Goal: Transaction & Acquisition: Book appointment/travel/reservation

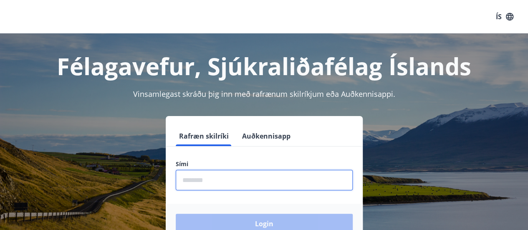
click at [255, 182] on input "phone" at bounding box center [264, 180] width 177 height 20
type input "********"
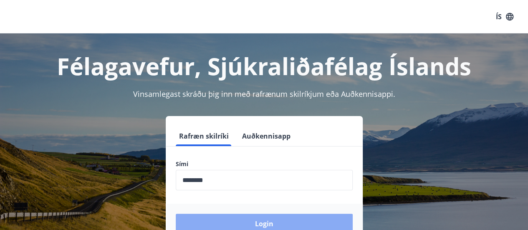
click at [255, 224] on button "Login" at bounding box center [264, 224] width 177 height 20
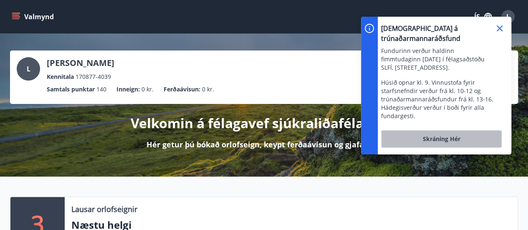
click at [454, 135] on span "Skráning hér" at bounding box center [441, 139] width 38 height 8
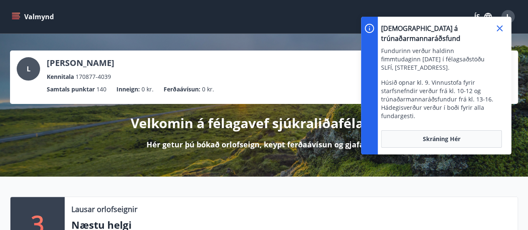
click at [499, 29] on icon at bounding box center [499, 28] width 6 height 6
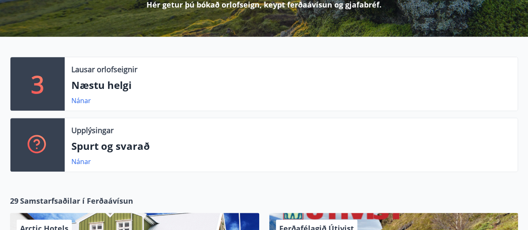
scroll to position [150, 0]
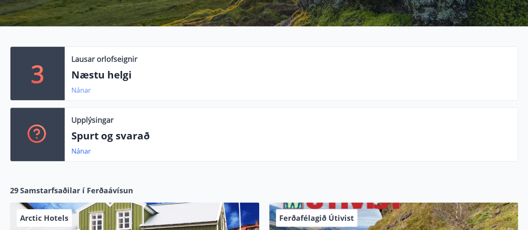
click at [83, 91] on link "Nánar" at bounding box center [81, 90] width 20 height 9
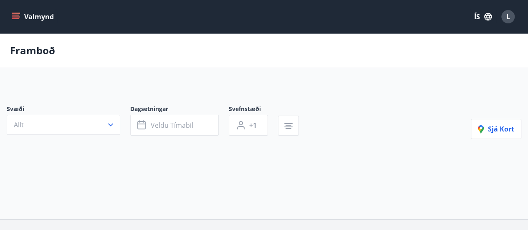
type input "*"
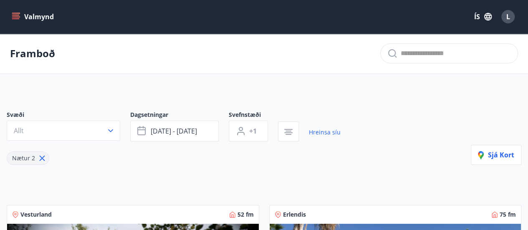
click at [19, 16] on icon "menu" at bounding box center [16, 17] width 8 height 8
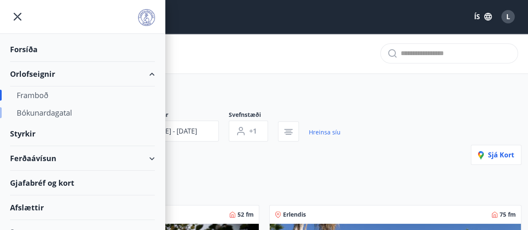
click at [45, 111] on div "Bókunardagatal" at bounding box center [82, 113] width 131 height 18
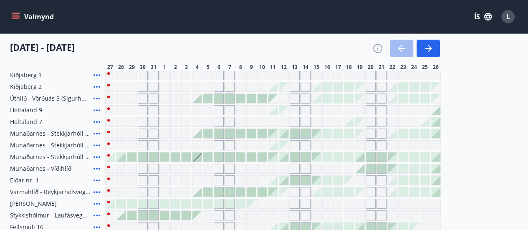
scroll to position [100, 0]
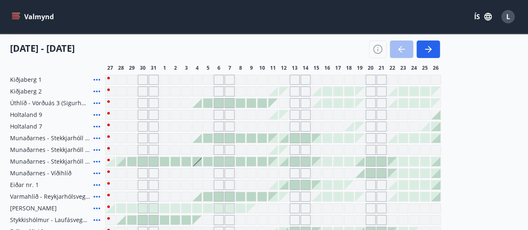
click at [98, 102] on icon at bounding box center [97, 103] width 10 height 10
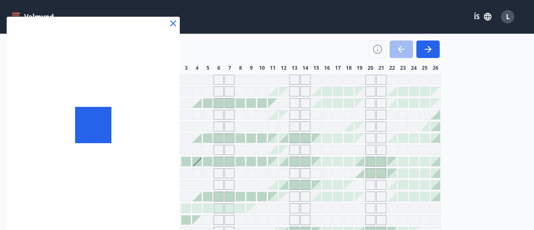
click at [98, 102] on div at bounding box center [93, 125] width 173 height 217
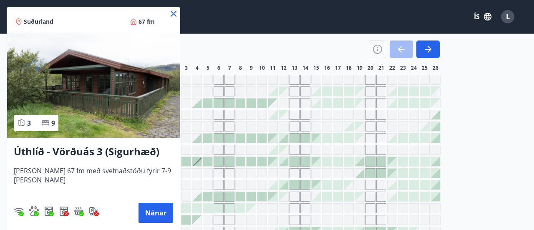
click at [169, 13] on icon at bounding box center [174, 14] width 10 height 10
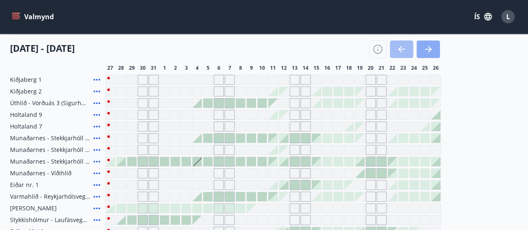
click at [431, 47] on icon "button" at bounding box center [428, 49] width 10 height 10
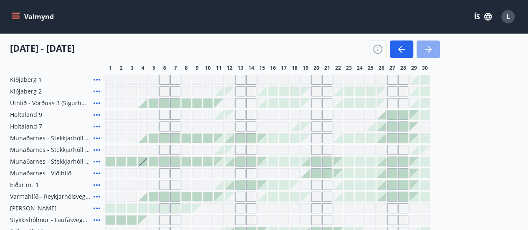
click at [431, 47] on icon "button" at bounding box center [428, 49] width 10 height 10
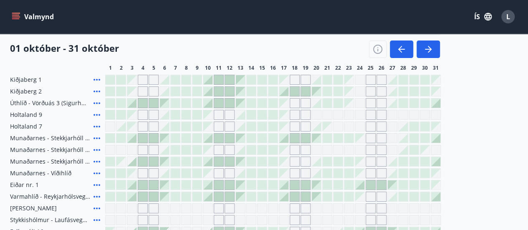
click at [357, 103] on div "Gráir dagar eru ekki bókanlegir" at bounding box center [360, 103] width 10 height 10
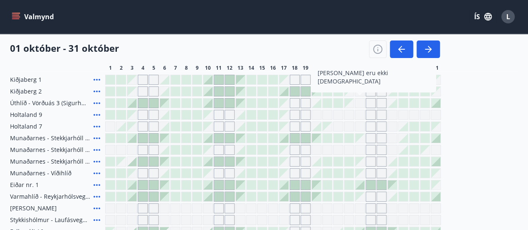
click at [326, 103] on div at bounding box center [326, 102] width 9 height 9
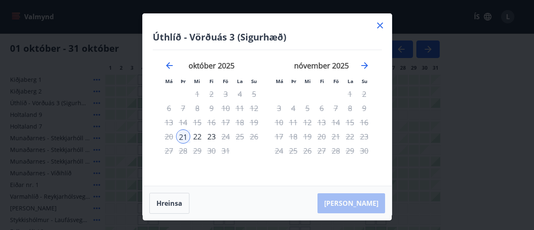
click at [380, 24] on icon at bounding box center [380, 25] width 10 height 10
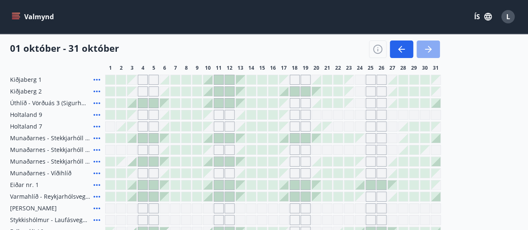
click at [428, 50] on icon "button" at bounding box center [428, 49] width 10 height 10
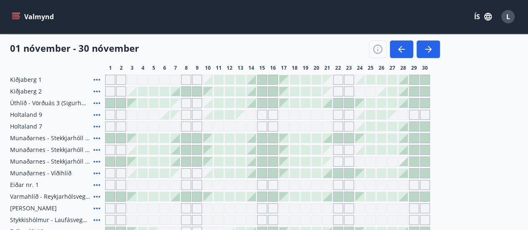
click at [345, 103] on div at bounding box center [348, 102] width 9 height 9
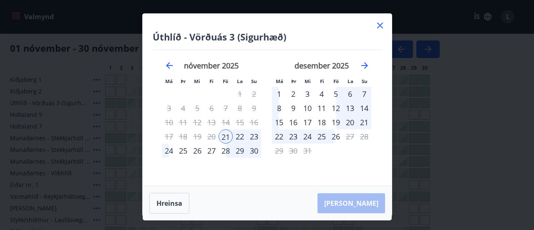
click at [229, 150] on div "28" at bounding box center [226, 151] width 14 height 14
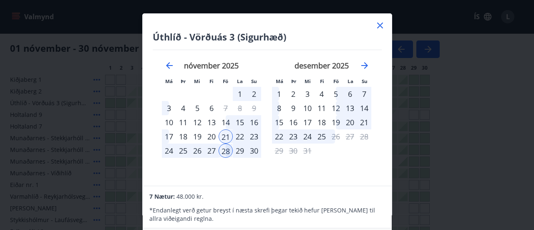
click at [229, 150] on div "28" at bounding box center [226, 151] width 14 height 14
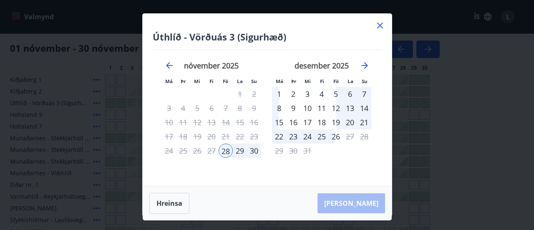
click at [382, 27] on icon at bounding box center [380, 26] width 6 height 6
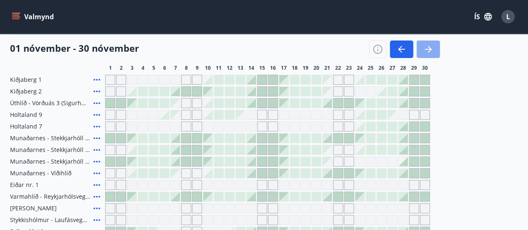
click at [431, 48] on icon "button" at bounding box center [428, 49] width 10 height 10
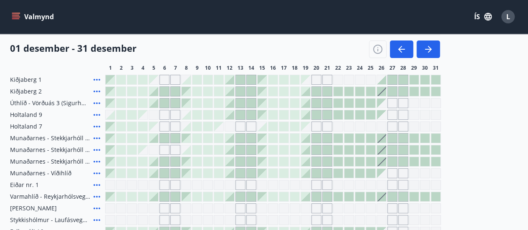
click at [350, 101] on div at bounding box center [348, 102] width 9 height 9
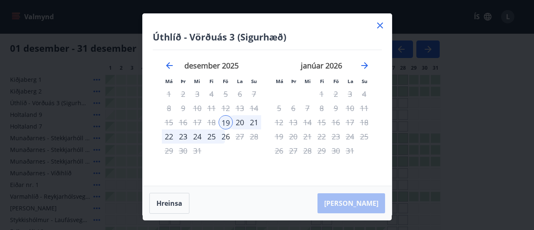
click at [226, 120] on div "19" at bounding box center [226, 122] width 14 height 14
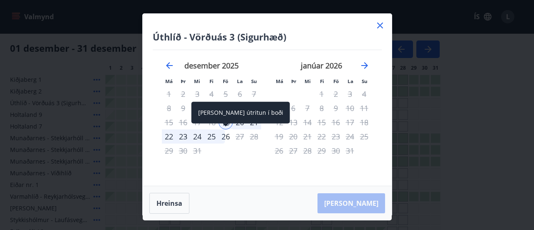
click at [226, 138] on div "26" at bounding box center [226, 136] width 14 height 14
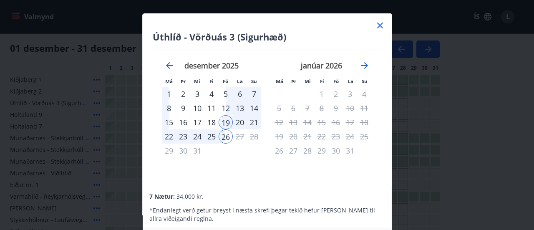
click at [373, 185] on div "Úthlíð - Vörðuás 3 (Sigurhæð) Má Þr Mi Fi Fö La Su Má Þr Mi Fi Fö La Su [DATE] …" at bounding box center [267, 100] width 249 height 172
click at [227, 121] on div "19" at bounding box center [226, 122] width 14 height 14
click at [237, 123] on div "20" at bounding box center [240, 122] width 14 height 14
click at [239, 122] on div "20" at bounding box center [240, 122] width 14 height 14
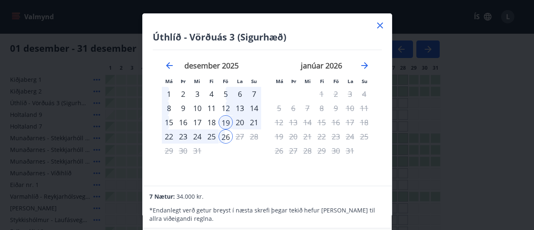
click at [239, 122] on div "20" at bounding box center [240, 122] width 14 height 14
click at [196, 120] on div "17" at bounding box center [197, 122] width 14 height 14
click at [209, 120] on div "18" at bounding box center [211, 122] width 14 height 14
click at [225, 121] on div "19" at bounding box center [226, 122] width 14 height 14
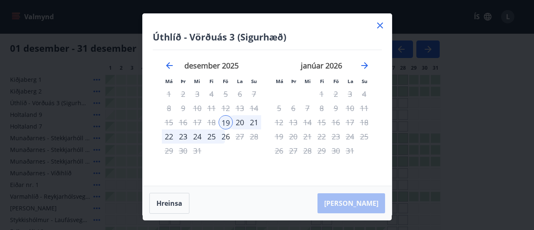
click at [237, 121] on div "20" at bounding box center [240, 122] width 14 height 14
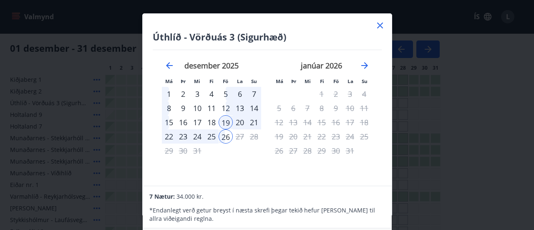
click at [239, 122] on div "20" at bounding box center [240, 122] width 14 height 14
click at [251, 122] on div "21" at bounding box center [254, 122] width 14 height 14
click at [179, 136] on div "23" at bounding box center [183, 136] width 14 height 14
click at [168, 136] on div "22" at bounding box center [169, 136] width 14 height 14
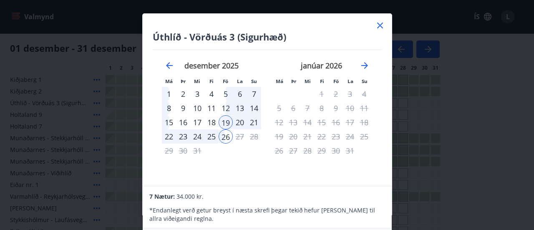
click at [168, 136] on div "22" at bounding box center [169, 136] width 14 height 14
click at [240, 136] on div "27" at bounding box center [240, 136] width 14 height 14
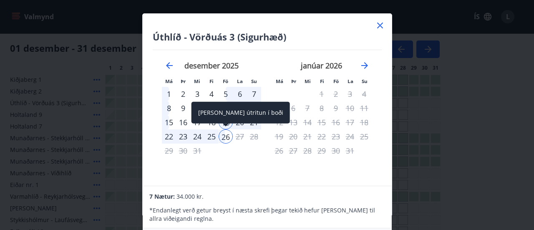
click at [221, 137] on div "26" at bounding box center [226, 136] width 14 height 14
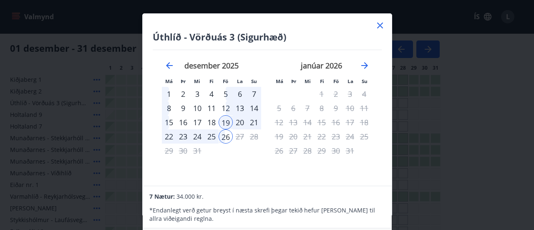
click at [213, 137] on div "25" at bounding box center [211, 136] width 14 height 14
click at [194, 123] on div "17" at bounding box center [197, 122] width 14 height 14
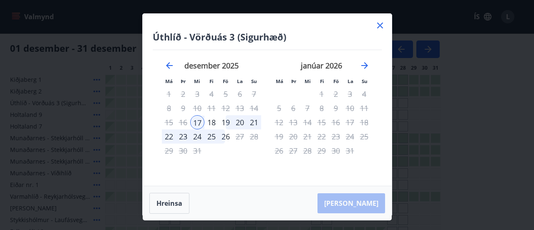
click at [227, 123] on div "19" at bounding box center [226, 122] width 14 height 14
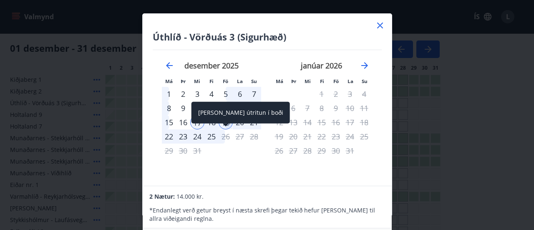
click at [225, 138] on div "26" at bounding box center [226, 136] width 14 height 14
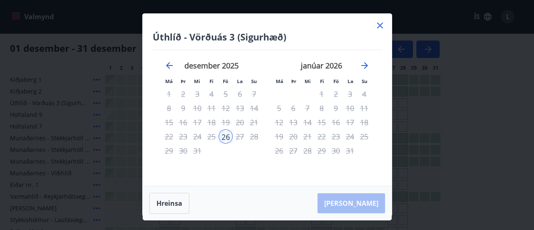
click at [226, 119] on div "19" at bounding box center [226, 122] width 14 height 14
click at [375, 27] on icon at bounding box center [380, 25] width 10 height 10
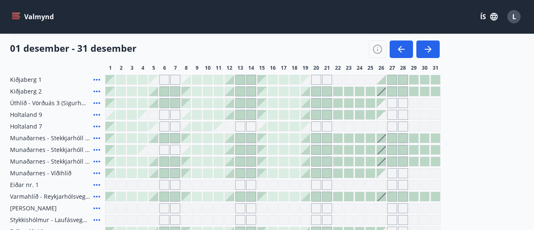
click at [382, 27] on div "Valmynd ÍS L" at bounding box center [267, 16] width 534 height 33
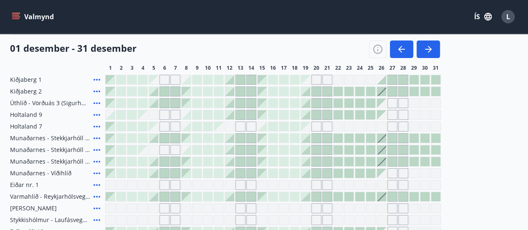
click at [307, 161] on div at bounding box center [305, 161] width 9 height 9
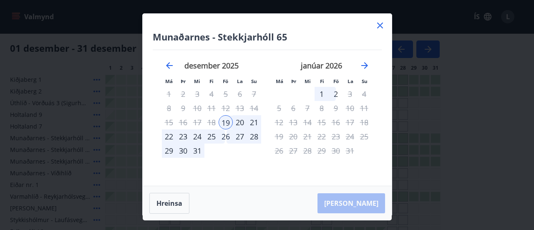
click at [382, 22] on icon at bounding box center [380, 25] width 10 height 10
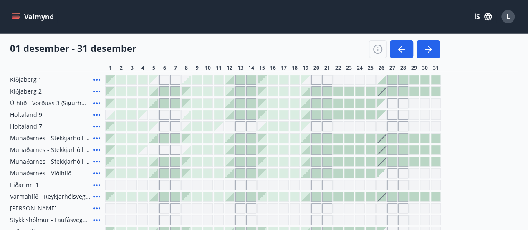
click at [379, 25] on div "Valmynd ÍS L" at bounding box center [264, 17] width 508 height 20
click at [306, 101] on div at bounding box center [305, 102] width 9 height 9
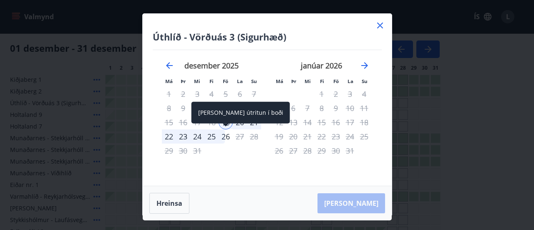
click at [224, 136] on div "26" at bounding box center [226, 136] width 14 height 14
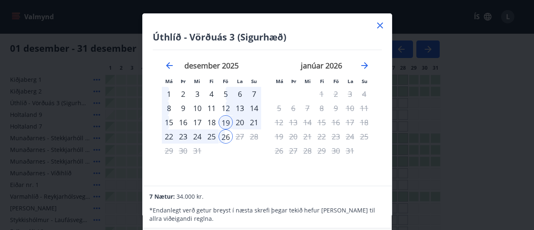
click at [460, 132] on div "Úthlíð - Vörðuás 3 (Sigurhæð) Má Þr Mi Fi Fö La Su Má Þr Mi Fi Fö La Su [DATE] …" at bounding box center [267, 115] width 534 height 230
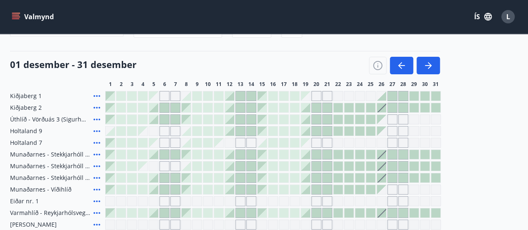
scroll to position [83, 0]
click at [310, 121] on div at bounding box center [305, 119] width 9 height 9
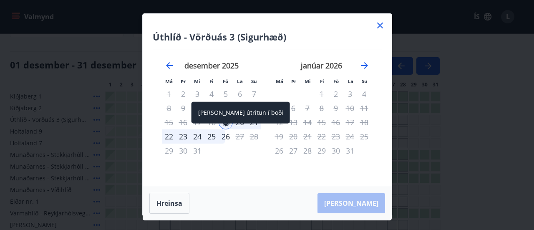
click at [223, 139] on div "26" at bounding box center [226, 136] width 14 height 14
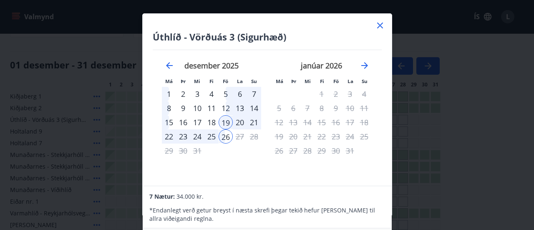
click at [382, 174] on div "Úthlíð - Vörðuás 3 (Sigurhæð) Má Þr Mi Fi Fö La Su Má Þr Mi Fi Fö La Su [DATE] …" at bounding box center [267, 100] width 249 height 172
click at [377, 194] on div "7 Nætur: 34.000 kr." at bounding box center [266, 196] width 235 height 10
click at [375, 218] on p "* Endanlegt verð getur breyst í næsta skrefi þegar tekið hefur [PERSON_NAME] ti…" at bounding box center [266, 214] width 235 height 17
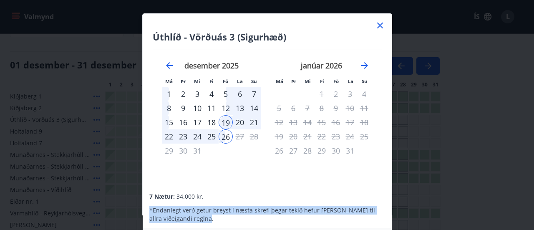
click at [375, 218] on p "* Endanlegt verð getur breyst í næsta skrefi þegar tekið hefur [PERSON_NAME] ti…" at bounding box center [266, 214] width 235 height 17
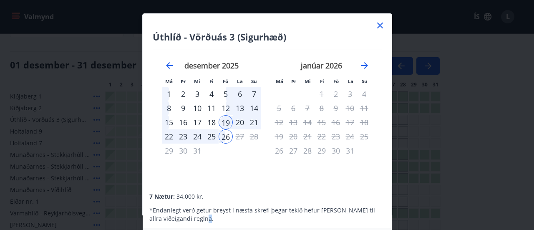
click at [375, 218] on p "* Endanlegt verð getur breyst í næsta skrefi þegar tekið hefur [PERSON_NAME] ti…" at bounding box center [266, 214] width 235 height 17
click at [402, 203] on div "Úthlíð - Vörðuás 3 (Sigurhæð) Má Þr Mi Fi Fö La Su Má Þr Mi Fi Fö La Su [DATE] …" at bounding box center [267, 115] width 534 height 230
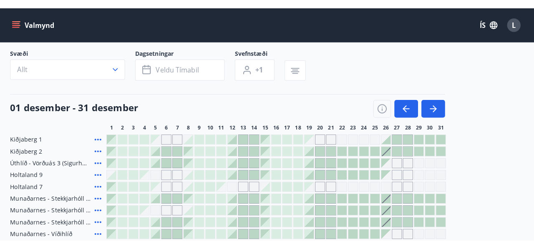
scroll to position [33, 0]
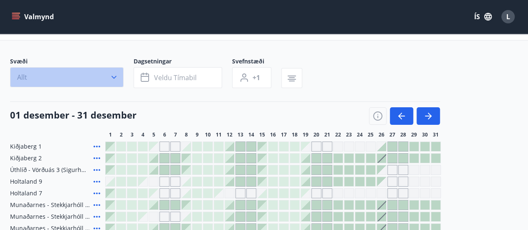
click at [111, 77] on icon "button" at bounding box center [114, 77] width 8 height 8
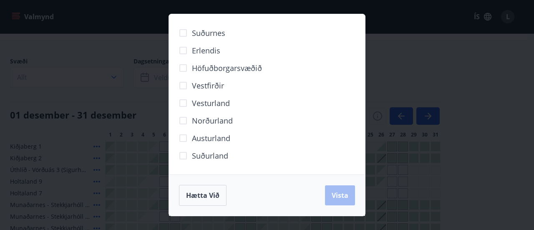
click at [206, 159] on span "Suðurland" at bounding box center [210, 155] width 36 height 11
click at [402, 186] on div "Suðurnes Erlendis Höfuðborgarsvæðið [GEOGRAPHIC_DATA] [GEOGRAPHIC_DATA] [GEOGRA…" at bounding box center [267, 115] width 534 height 230
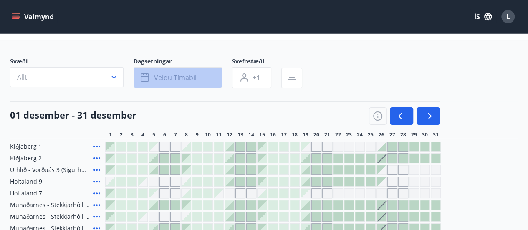
click at [179, 78] on span "Veldu tímabil" at bounding box center [175, 77] width 43 height 9
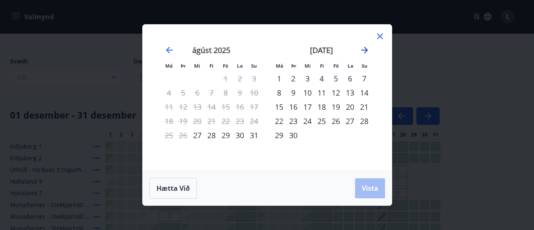
click at [363, 50] on icon "Move forward to switch to the next month." at bounding box center [364, 50] width 7 height 7
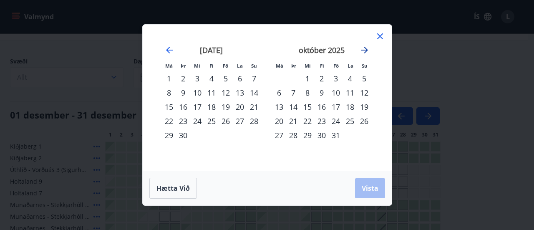
click at [363, 50] on icon "Move forward to switch to the next month." at bounding box center [364, 50] width 7 height 7
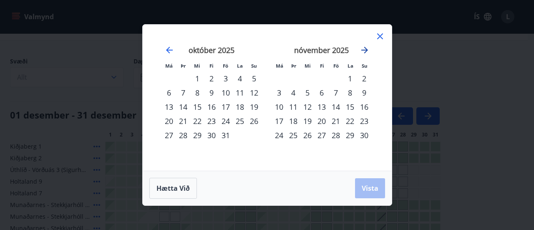
click at [363, 50] on icon "Move forward to switch to the next month." at bounding box center [364, 50] width 7 height 7
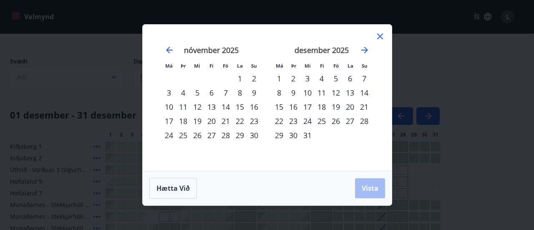
click at [337, 108] on div "19" at bounding box center [336, 107] width 14 height 14
click at [335, 124] on div "26" at bounding box center [336, 121] width 14 height 14
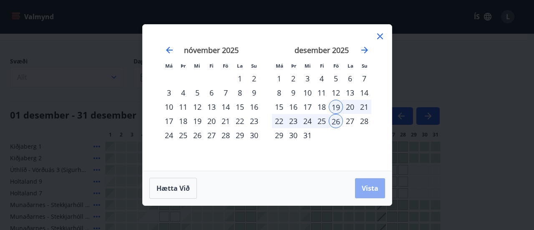
click at [368, 190] on span "Vista" at bounding box center [370, 188] width 17 height 9
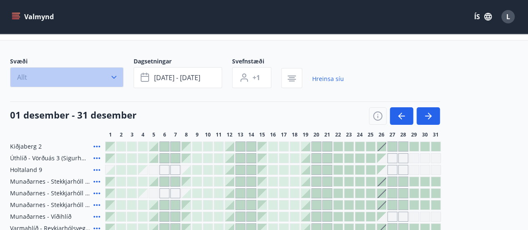
click at [118, 75] on icon "button" at bounding box center [114, 77] width 8 height 8
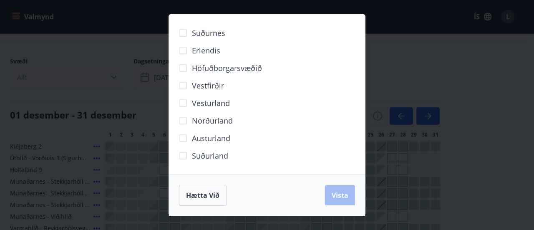
click at [208, 157] on span "Suðurland" at bounding box center [210, 155] width 36 height 11
click at [344, 202] on button "Vista" at bounding box center [340, 195] width 30 height 20
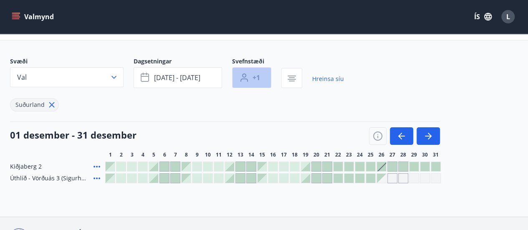
click at [257, 73] on span "+1" at bounding box center [256, 77] width 8 height 9
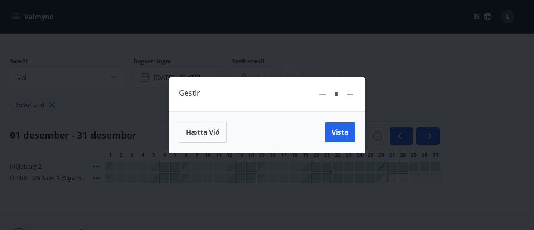
click at [353, 94] on icon at bounding box center [350, 94] width 7 height 7
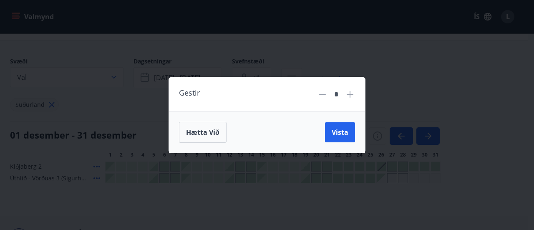
type input "*"
click at [347, 134] on span "Vista" at bounding box center [340, 132] width 17 height 9
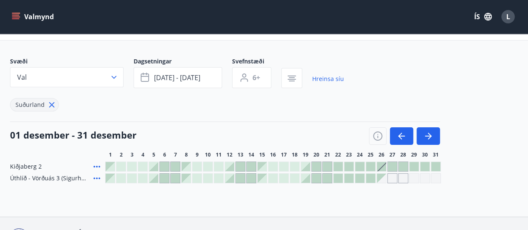
click at [310, 179] on div at bounding box center [305, 178] width 9 height 9
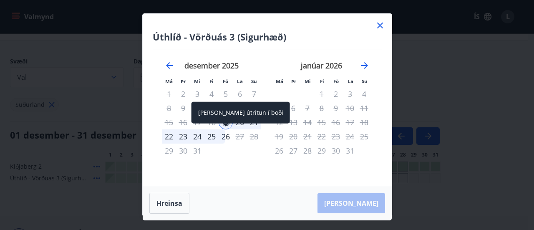
click at [223, 135] on div "26" at bounding box center [226, 136] width 14 height 14
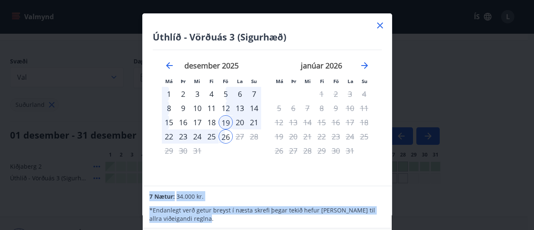
drag, startPoint x: 385, startPoint y: 221, endPoint x: 374, endPoint y: 168, distance: 53.7
click at [374, 168] on div "Úthlíð - Vörðuás 3 (Sigurhæð) Má Þr Mi Fi Fö La Su Má Þr Mi Fi Fö La Su [DATE] …" at bounding box center [267, 114] width 250 height 203
click at [374, 168] on div "[DATE] 1 2 3 4 5 6 7 8 9 10 11 12 13 14 15 16 17 18 19 20 21 22 23 24 25 26 27 …" at bounding box center [322, 118] width 110 height 137
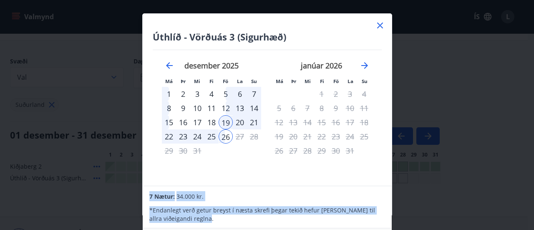
click at [373, 168] on div "[DATE] 1 2 3 4 5 6 7 8 9 10 11 12 13 14 15 16 17 18 19 20 21 22 23 24 25 26 27 …" at bounding box center [322, 118] width 110 height 137
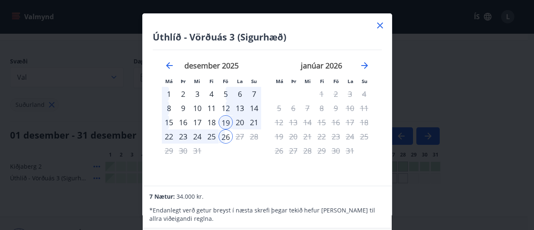
click at [327, 27] on div "Úthlíð - Vörðuás 3 (Sigurhæð) Má Þr Mi Fi Fö La Su Má Þr Mi Fi Fö La Su [DATE] …" at bounding box center [267, 100] width 249 height 172
drag, startPoint x: 369, startPoint y: 185, endPoint x: 372, endPoint y: 146, distance: 39.3
click at [372, 146] on div "Úthlíð - Vörðuás 3 (Sigurhæð) Má Þr Mi Fi Fö La Su Má Þr Mi Fi Fö La Su [DATE] …" at bounding box center [267, 100] width 249 height 172
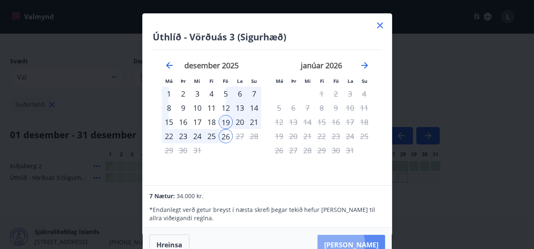
click at [366, 229] on button "[PERSON_NAME]" at bounding box center [351, 245] width 68 height 20
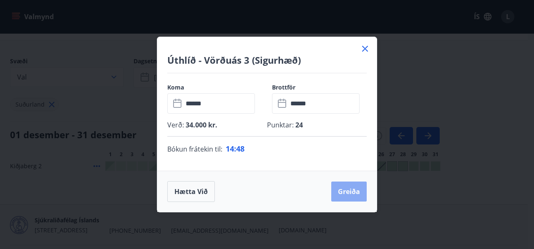
click at [356, 190] on button "Greiða" at bounding box center [348, 192] width 35 height 20
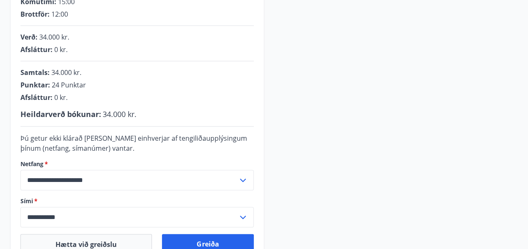
scroll to position [201, 0]
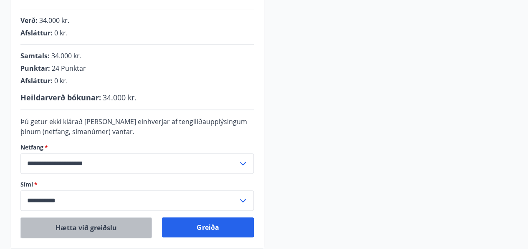
click at [88, 223] on button "Hætta við greiðslu" at bounding box center [85, 228] width 131 height 21
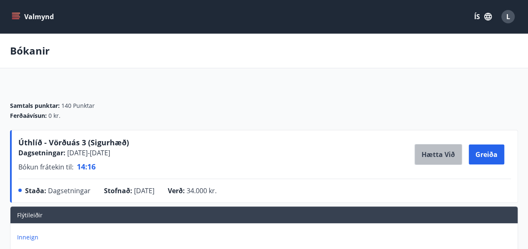
click at [429, 160] on button "Hætta við" at bounding box center [438, 154] width 48 height 21
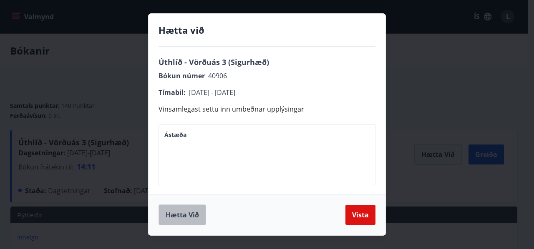
click at [175, 223] on button "Hætta við" at bounding box center [183, 215] width 48 height 21
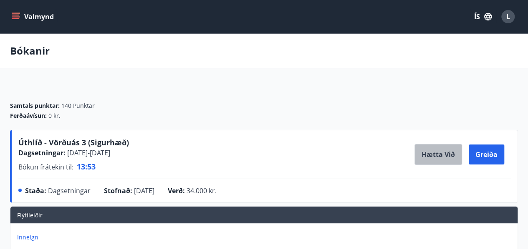
click at [431, 159] on button "Hætta við" at bounding box center [438, 154] width 48 height 21
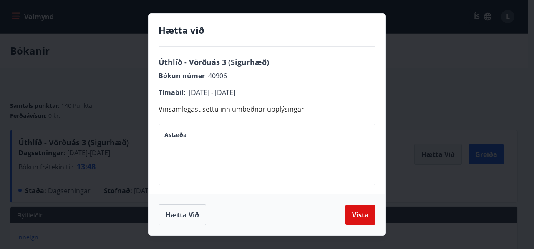
click at [431, 159] on div "Hætta við Úthlíð - Vörðuás 3 (Sigurhæð) Bókun númer 40906 Tímabil : [DATE] - [D…" at bounding box center [267, 124] width 534 height 249
